Goal: Task Accomplishment & Management: Use online tool/utility

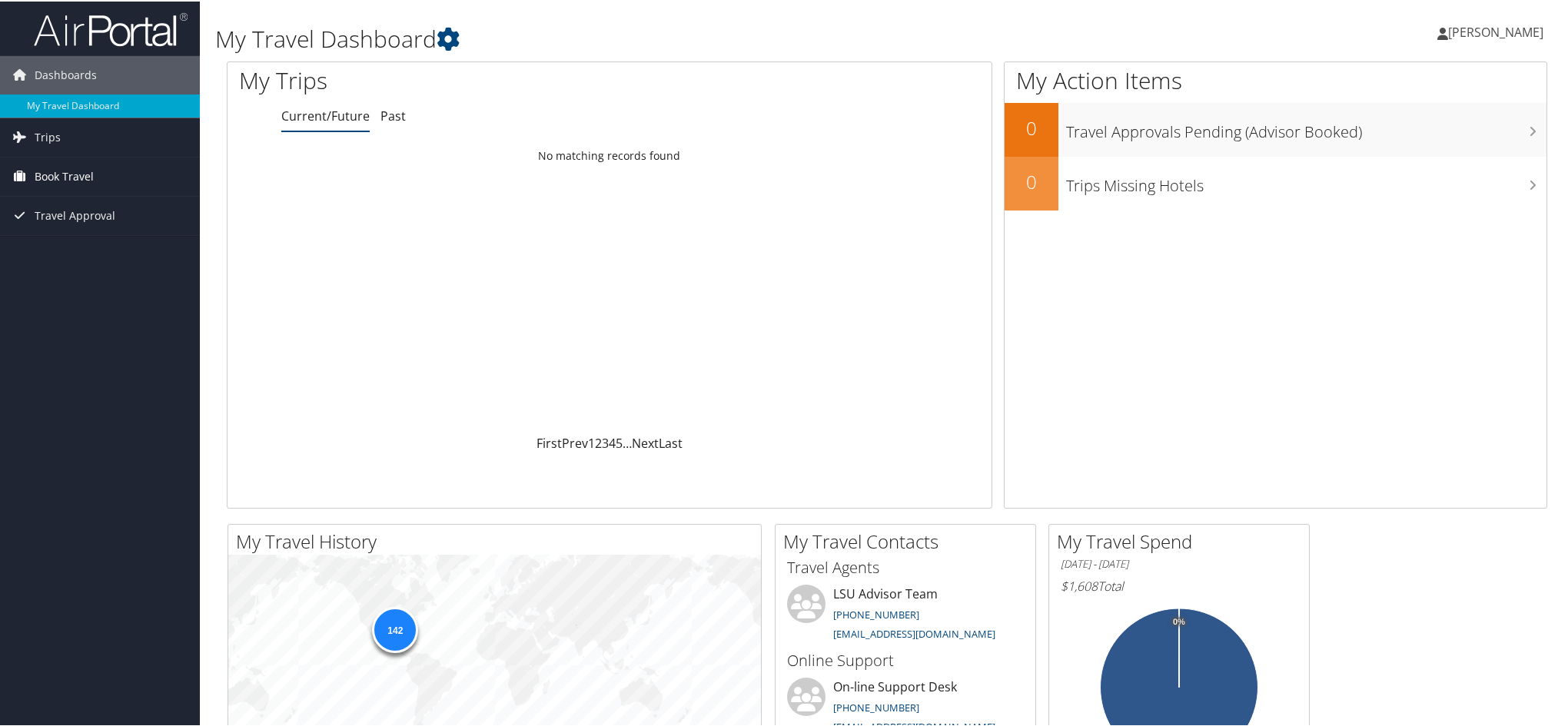
click at [65, 177] on span "Book Travel" at bounding box center [64, 175] width 60 height 38
click at [104, 225] on link "Book/Manage Online Trips" at bounding box center [100, 228] width 200 height 23
